Goal: Transaction & Acquisition: Download file/media

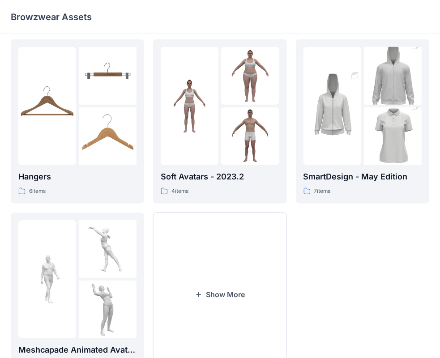
scroll to position [179, 0]
click at [218, 280] on button "Show More" at bounding box center [219, 294] width 133 height 164
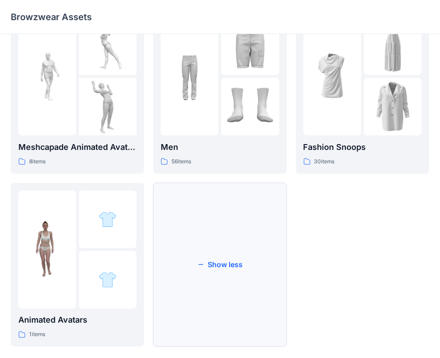
scroll to position [396, 0]
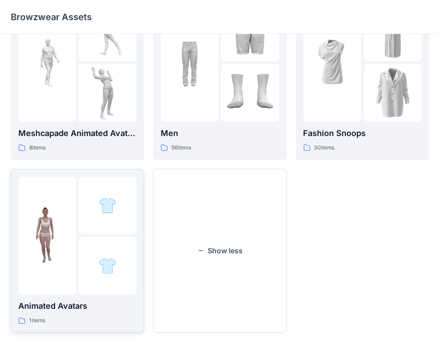
click at [132, 252] on div at bounding box center [108, 266] width 58 height 58
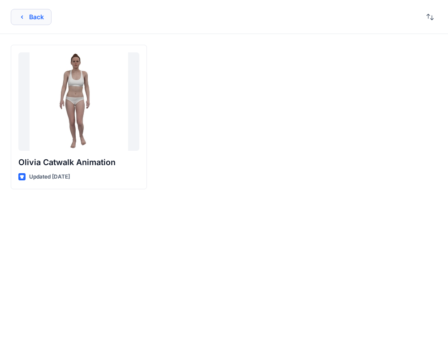
click at [25, 14] on button "Back" at bounding box center [31, 17] width 41 height 16
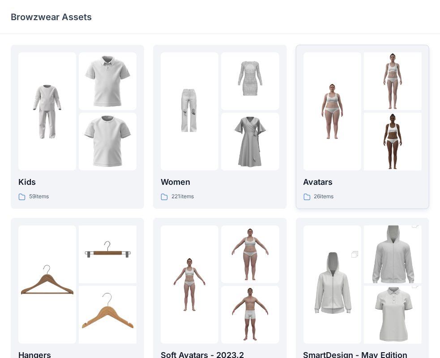
click at [400, 122] on img at bounding box center [393, 142] width 58 height 58
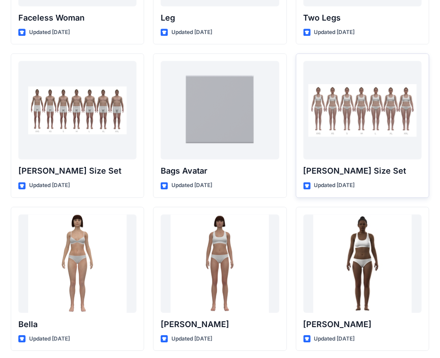
scroll to position [752, 0]
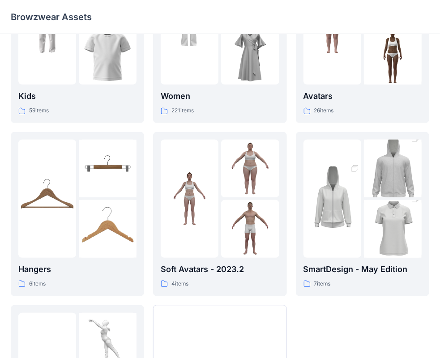
scroll to position [90, 0]
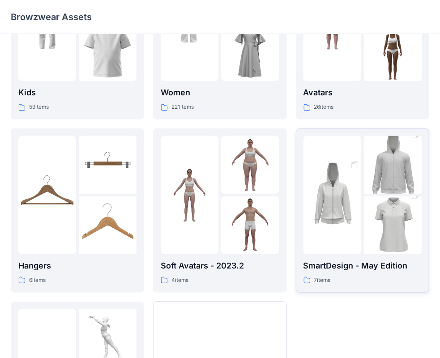
click at [358, 191] on img at bounding box center [332, 195] width 58 height 87
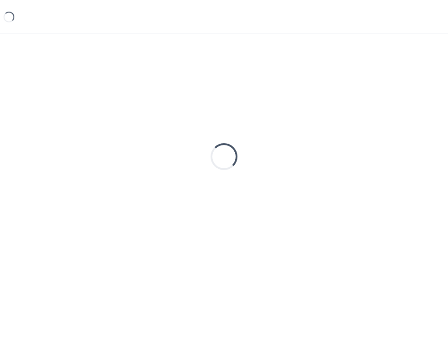
click at [359, 191] on div "Loading..." at bounding box center [224, 157] width 426 height 224
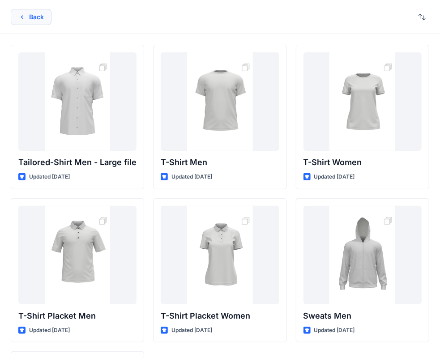
click at [40, 15] on button "Back" at bounding box center [31, 17] width 41 height 16
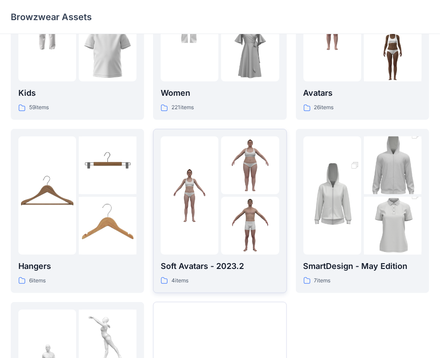
scroll to position [222, 0]
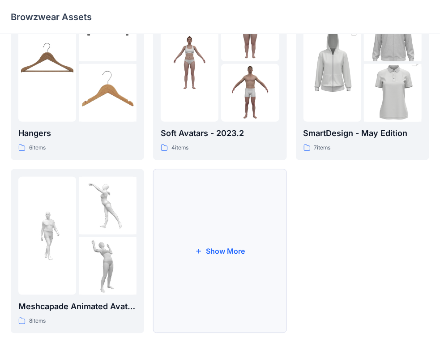
click at [170, 271] on button "Show More" at bounding box center [219, 251] width 133 height 164
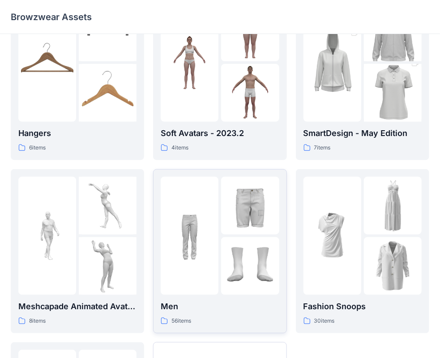
click at [174, 266] on div at bounding box center [190, 236] width 58 height 118
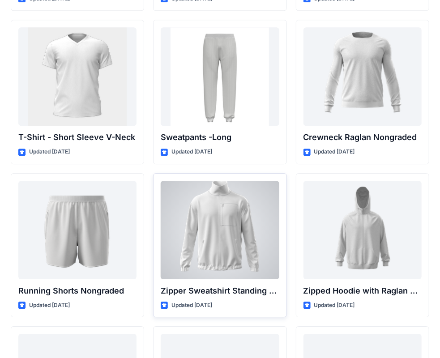
scroll to position [1079, 0]
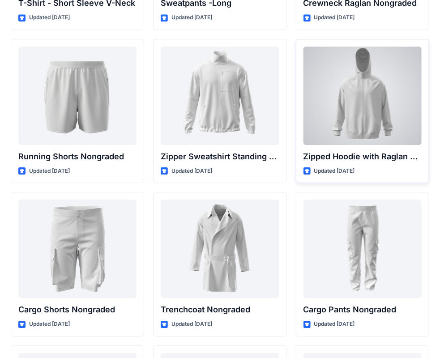
click at [339, 83] on div at bounding box center [362, 96] width 118 height 98
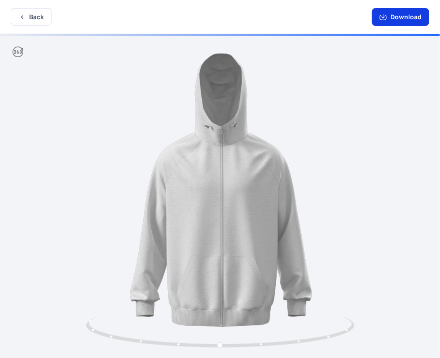
click at [411, 15] on button "Download" at bounding box center [400, 17] width 57 height 18
